Goal: Obtain resource: Obtain resource

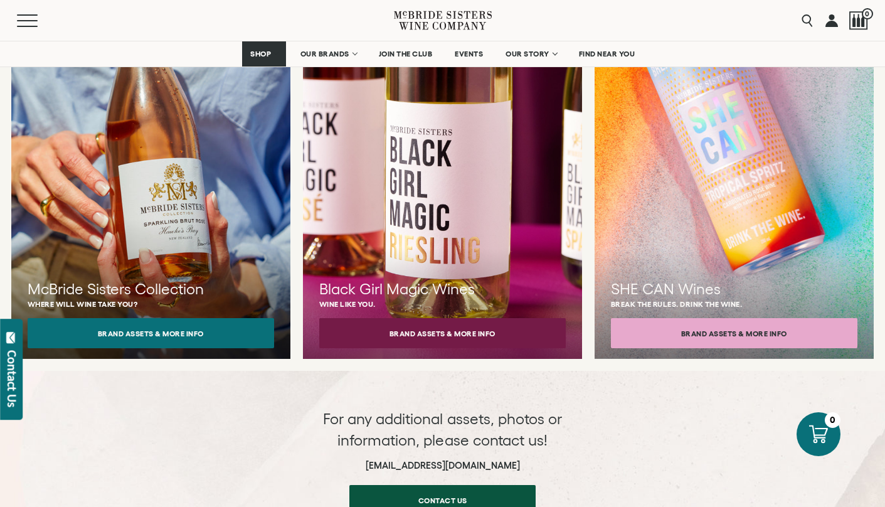
scroll to position [1224, 0]
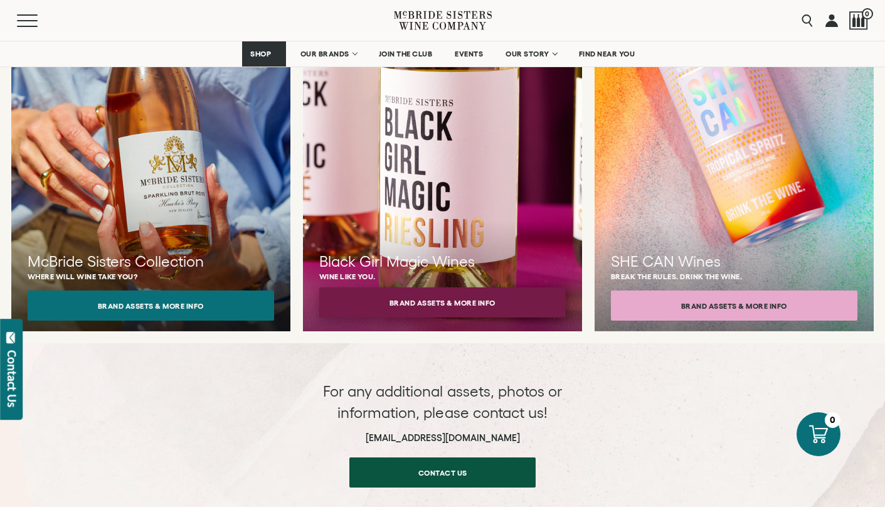
click at [459, 287] on button "Brand Assets & More Info" at bounding box center [442, 302] width 247 height 30
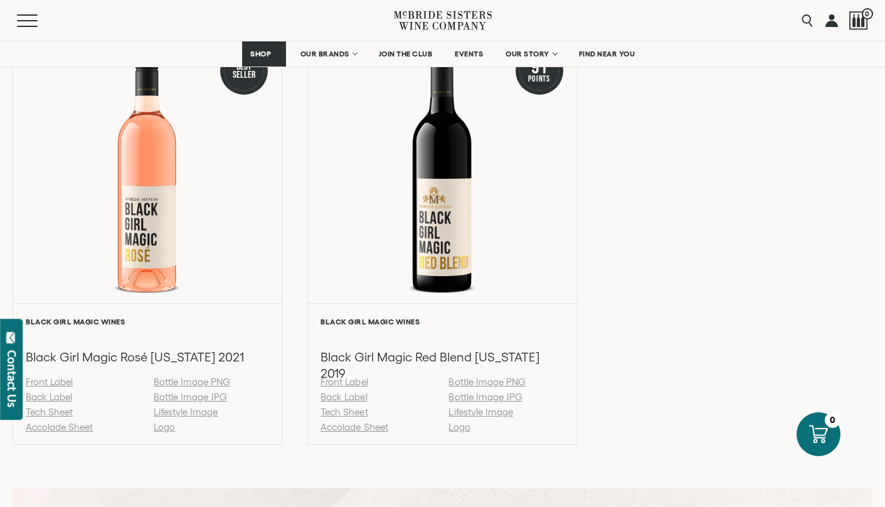
scroll to position [1428, 0]
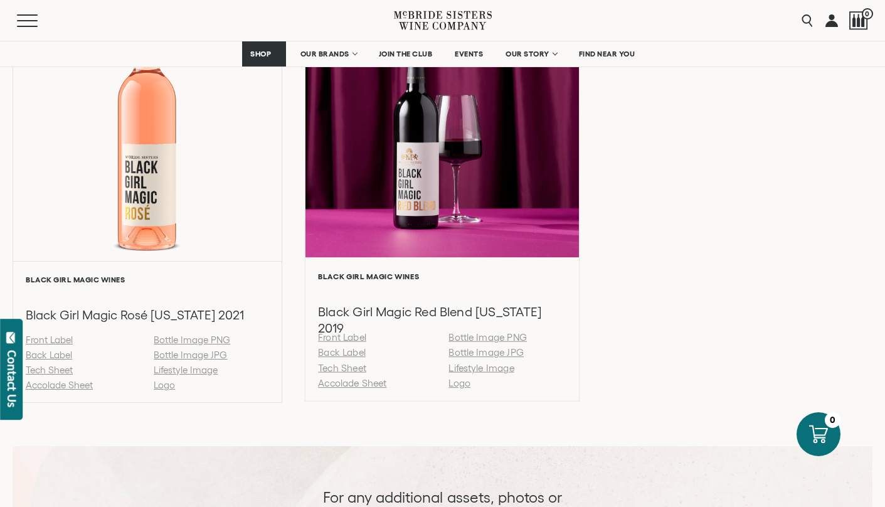
click at [340, 353] on link "Back Label" at bounding box center [342, 352] width 48 height 11
